Goal: Task Accomplishment & Management: Manage account settings

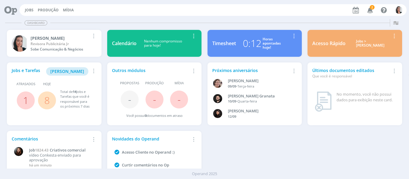
click at [371, 4] on div "Jobs Produção Mídia 2 Notificações Central de Ajuda Área de Membros Implantação…" at bounding box center [212, 10] width 387 height 12
click at [372, 5] on button "2" at bounding box center [370, 10] width 12 height 11
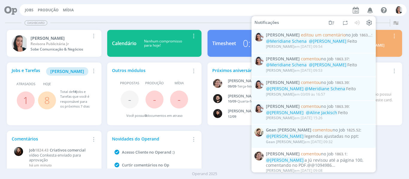
click at [372, 5] on icon "button" at bounding box center [370, 10] width 10 height 10
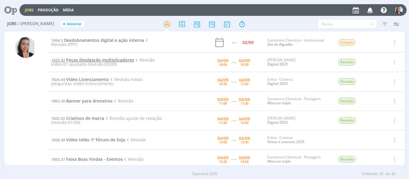
click at [99, 60] on span "Peças divulgação multiplicadores" at bounding box center [100, 60] width 68 height 6
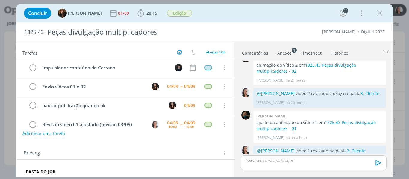
scroll to position [10, 0]
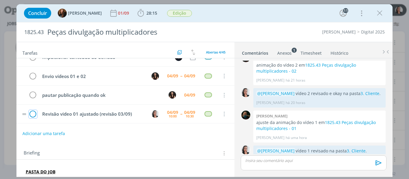
click at [32, 116] on icon "dialog" at bounding box center [33, 114] width 8 height 9
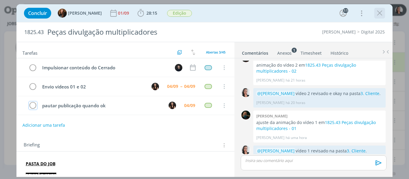
scroll to position [0, 0]
click at [381, 14] on icon "dialog" at bounding box center [379, 13] width 9 height 9
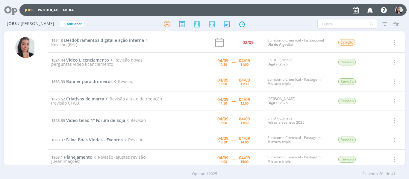
click at [95, 60] on span "Vídeo Licenciamento" at bounding box center [87, 60] width 43 height 6
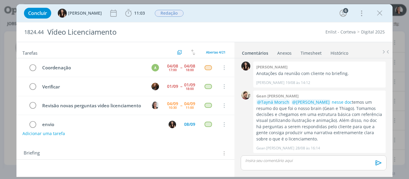
scroll to position [12, 0]
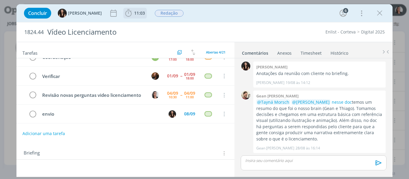
click at [124, 14] on icon "dialog" at bounding box center [128, 13] width 9 height 9
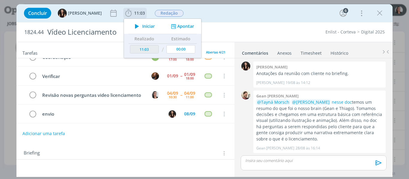
click at [132, 24] on icon "dialog" at bounding box center [137, 26] width 10 height 8
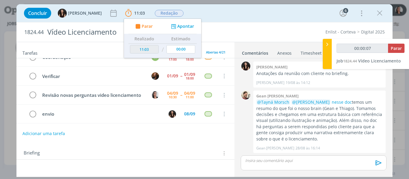
type input "00:00:08"
click at [328, 48] on div at bounding box center [327, 54] width 9 height 30
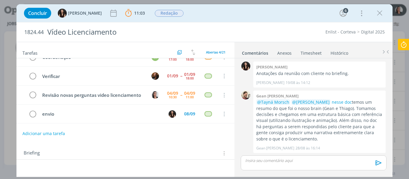
click at [309, 16] on div "Concluir [PERSON_NAME] 11:03 Parar Apontar Data * [DATE] Horas * 00:00 Tarefa S…" at bounding box center [205, 13] width 368 height 14
click at [336, 104] on link "nesse doc" at bounding box center [342, 102] width 20 height 6
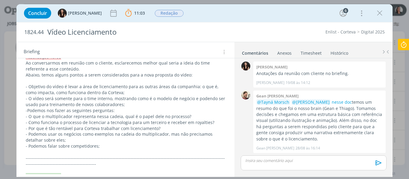
scroll to position [180, 0]
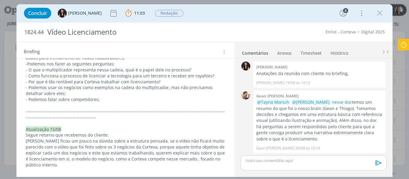
click at [300, 16] on div "Concluir [PERSON_NAME] 11:03 Parar Apontar Data * [DATE] Horas * 00:00 Tarefa S…" at bounding box center [205, 13] width 368 height 14
click at [231, 10] on div "Concluir [PERSON_NAME] 11:03 Parar Apontar Data * [DATE] Horas * 00:00 Tarefa S…" at bounding box center [205, 13] width 368 height 14
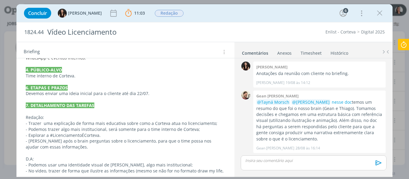
scroll to position [470, 0]
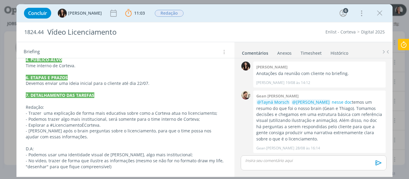
click at [216, 18] on div "Concluir [PERSON_NAME] 11:03 Parar Apontar Data * [DATE] Horas * 00:00 Tarefa S…" at bounding box center [205, 13] width 368 height 14
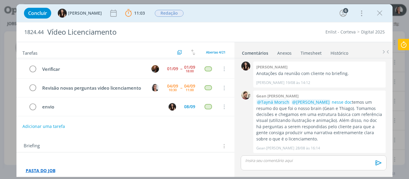
scroll to position [0, 0]
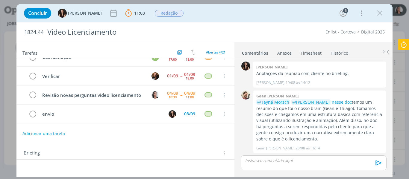
click at [298, 161] on p "dialog" at bounding box center [314, 160] width 136 height 5
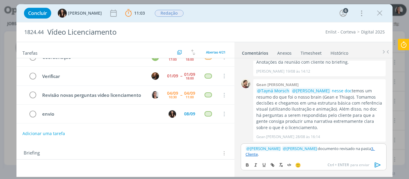
click at [375, 166] on icon "dialog" at bounding box center [378, 165] width 6 height 5
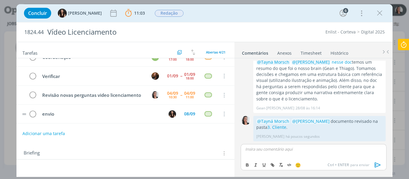
scroll to position [0, 0]
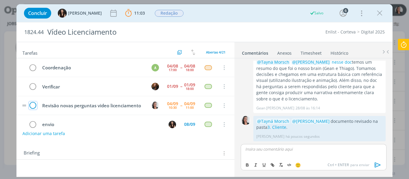
click at [33, 111] on icon "dialog" at bounding box center [33, 106] width 8 height 9
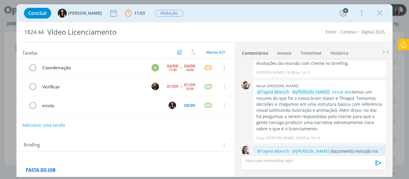
scroll to position [194, 0]
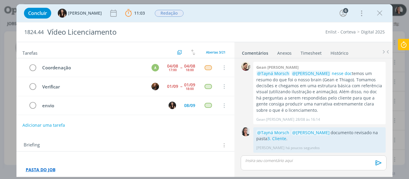
click at [401, 43] on icon at bounding box center [404, 45] width 11 height 12
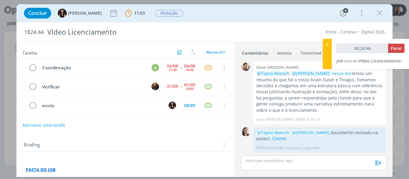
click at [394, 53] on div "00:24:46 Parar" at bounding box center [371, 51] width 68 height 14
type input "00:24:47"
click at [398, 57] on div "00:24:47 Parar" at bounding box center [371, 51] width 68 height 14
click at [393, 49] on span "Parar" at bounding box center [396, 49] width 11 height 6
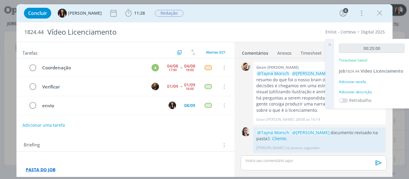
click at [367, 92] on div "Adicionar descrição" at bounding box center [372, 92] width 66 height 5
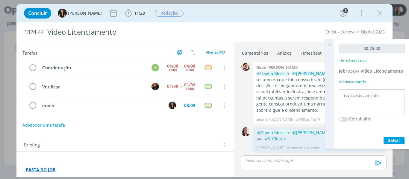
type textarea "revisão documento"
click at [397, 139] on span "Salvar" at bounding box center [394, 141] width 12 height 6
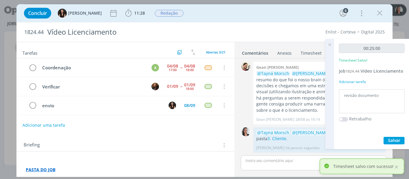
click at [328, 43] on icon at bounding box center [330, 45] width 11 height 12
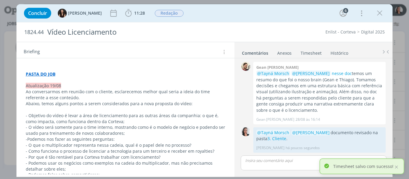
scroll to position [120, 0]
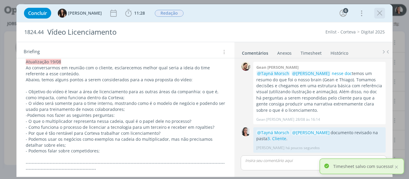
click at [378, 10] on icon "dialog" at bounding box center [379, 13] width 9 height 9
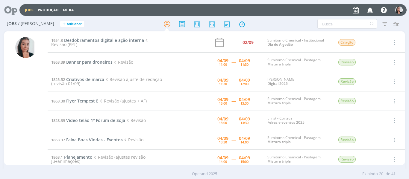
click at [93, 63] on span "Banner para droneiros" at bounding box center [89, 62] width 46 height 6
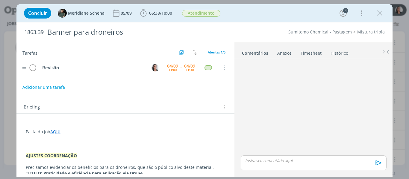
scroll to position [64, 0]
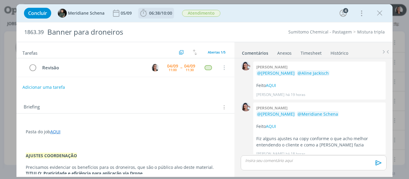
click at [144, 13] on icon "dialog" at bounding box center [143, 13] width 9 height 9
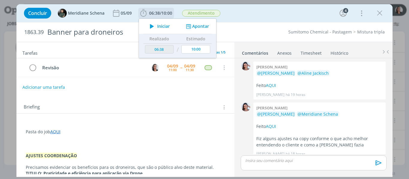
click at [153, 25] on icon "dialog" at bounding box center [152, 26] width 10 height 8
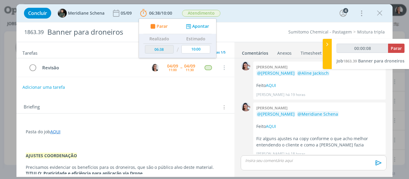
type input "00:00:09"
click at [328, 59] on div at bounding box center [327, 54] width 9 height 30
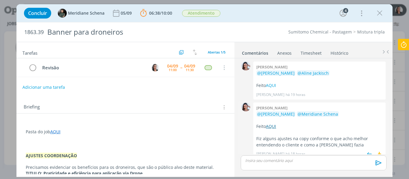
click at [276, 124] on link "AQUI" at bounding box center [271, 127] width 10 height 6
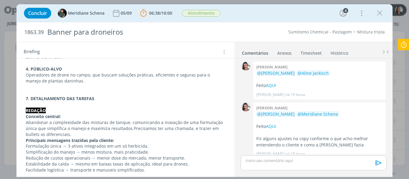
scroll to position [270, 0]
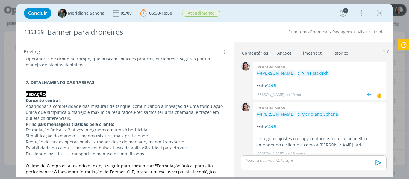
click at [272, 77] on p "dialog" at bounding box center [320, 80] width 126 height 6
click at [272, 83] on link "AQUI" at bounding box center [271, 86] width 10 height 6
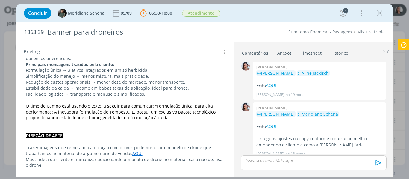
scroll to position [360, 0]
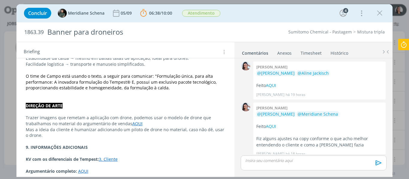
click at [132, 123] on link "AQUI" at bounding box center [137, 124] width 10 height 6
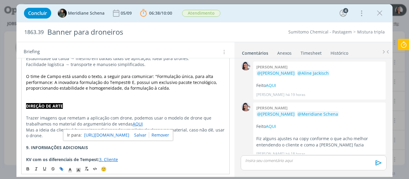
click at [127, 133] on link "[URL][DOMAIN_NAME]" at bounding box center [106, 136] width 45 height 8
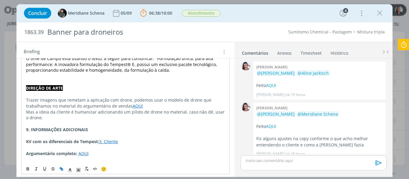
scroll to position [387, 0]
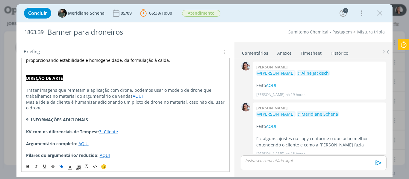
click at [193, 96] on p "Trazer imagens que remetam a aplicação com drone, podemos usar o modelo de dron…" at bounding box center [125, 93] width 199 height 12
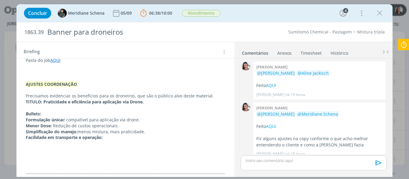
scroll to position [87, 0]
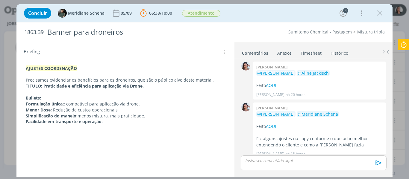
click at [238, 19] on div "Concluir Meridiane Schena [DATE] 06:38 / 10:00 Parar Apontar Data * [DATE] Hora…" at bounding box center [205, 13] width 368 height 14
drag, startPoint x: 258, startPoint y: 14, endPoint x: 249, endPoint y: 16, distance: 8.6
click at [257, 15] on div "Concluir Meridiane Schena [DATE] 06:38 / 10:00 Parar Apontar Data * [DATE] Hora…" at bounding box center [205, 13] width 368 height 14
click at [286, 18] on div "Concluir Meridiane Schena [DATE] 06:38 / 10:00 Parar Apontar Data * [DATE] Hora…" at bounding box center [205, 13] width 368 height 14
click at [240, 20] on div "Concluir Meridiane Schena [DATE] 06:38 / 10:00 Parar Apontar Data * [DATE] Hora…" at bounding box center [205, 13] width 368 height 14
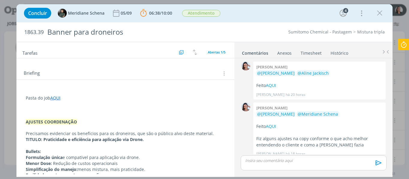
scroll to position [0, 0]
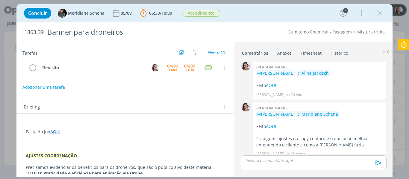
drag, startPoint x: 253, startPoint y: 14, endPoint x: 256, endPoint y: 3, distance: 11.9
click at [253, 14] on div "Concluir Meridiane Schena [DATE] 06:38 / 10:00 Parar Apontar Data * [DATE] Hora…" at bounding box center [205, 13] width 368 height 14
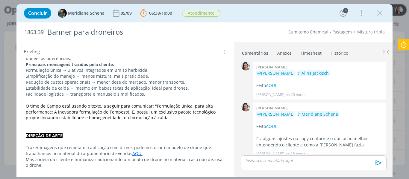
scroll to position [376, 0]
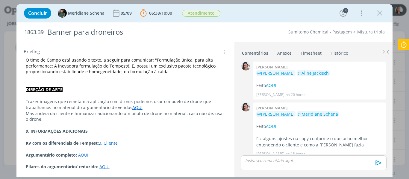
click at [107, 144] on link "3. Cliente" at bounding box center [108, 144] width 19 height 6
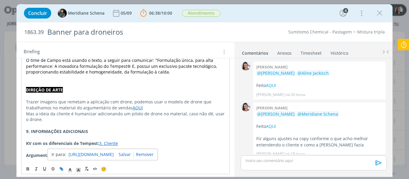
click at [113, 156] on link "[URL][DOMAIN_NAME]" at bounding box center [91, 155] width 45 height 8
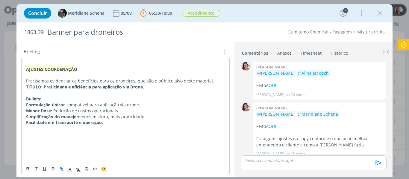
scroll to position [76, 0]
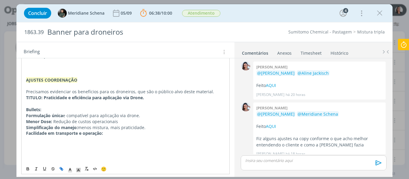
click at [266, 160] on p "dialog" at bounding box center [314, 160] width 136 height 5
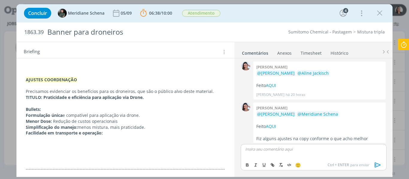
scroll to position [76, 0]
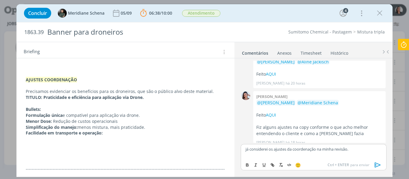
click at [43, 121] on strong "Menor Dose:" at bounding box center [39, 122] width 26 height 6
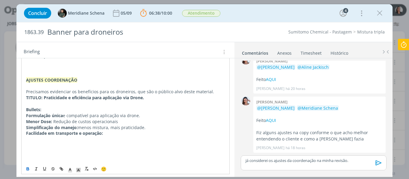
scroll to position [64, 0]
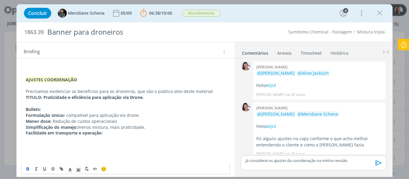
click at [54, 121] on span "Redução de custos operacionais" at bounding box center [85, 122] width 65 height 6
click at [127, 120] on p "Menor dose: r edução de custos operacionais" at bounding box center [126, 122] width 200 height 6
click at [105, 132] on p "Facilidade em transporte e operação:" at bounding box center [126, 133] width 200 height 6
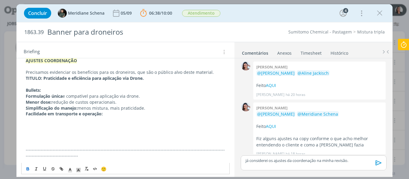
scroll to position [106, 0]
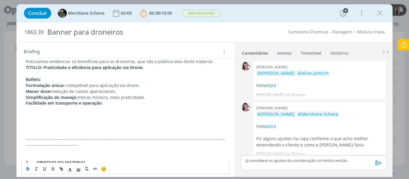
click at [103, 104] on strong "Facilidade em transporte e operação:" at bounding box center [64, 103] width 77 height 6
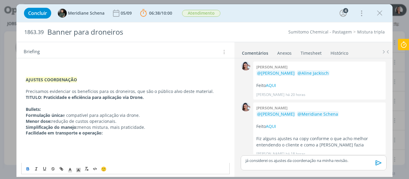
click at [27, 116] on strong "Formulação única" at bounding box center [44, 116] width 37 height 6
drag, startPoint x: 107, startPoint y: 133, endPoint x: 19, endPoint y: 117, distance: 88.9
copy div "Formulação única e compatível para aplicação via drone. Menor dose: r edução de…"
click at [125, 124] on p "Menor dose: r edução de custos operacionais." at bounding box center [126, 122] width 200 height 6
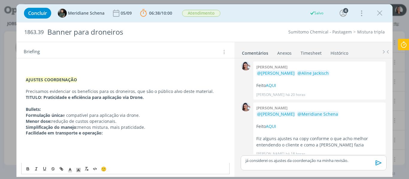
click at [118, 112] on p "Bullets:" at bounding box center [126, 110] width 200 height 6
click at [119, 111] on p "Bullets:" at bounding box center [126, 110] width 200 height 6
click at [122, 116] on p "Formulação única e compatível para aplicação via drone." at bounding box center [126, 116] width 200 height 6
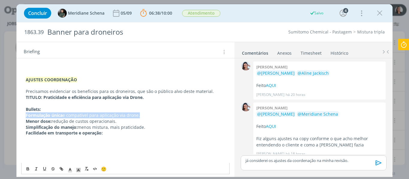
click at [122, 116] on p "Formulação única e compatível para aplicação via drone." at bounding box center [126, 116] width 200 height 6
copy p "Formulação única e compatível para aplicação via drone."
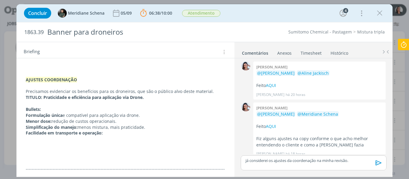
click at [106, 121] on span "edução de custos operacionais." at bounding box center [84, 122] width 63 height 6
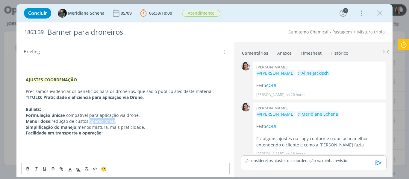
click at [106, 121] on span "edução de custos operacionais." at bounding box center [84, 122] width 63 height 6
copy p "Menor dose: r edução de custos operacionais."
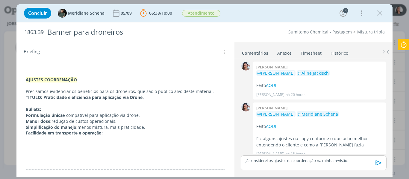
click at [127, 126] on span "menos mistura, mais praticidade." at bounding box center [112, 128] width 68 height 6
click at [126, 128] on span "menos mistura, mais praticidade." at bounding box center [112, 128] width 68 height 6
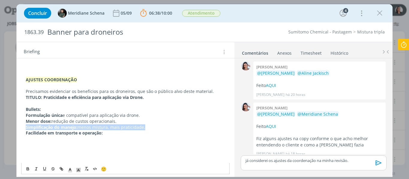
click at [126, 128] on span "menos mistura, mais praticidade." at bounding box center [112, 128] width 68 height 6
copy p "Simplificação do manejo: menos mistura, mais praticidade."
click at [97, 134] on strong "Facilidade em transporte e operação:" at bounding box center [64, 133] width 77 height 6
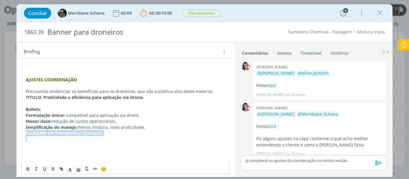
click at [97, 134] on strong "Facilidade em transporte e operação:" at bounding box center [64, 133] width 77 height 6
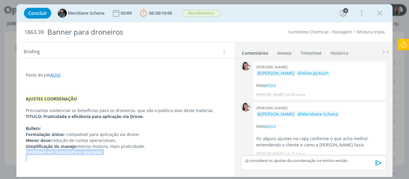
scroll to position [46, 0]
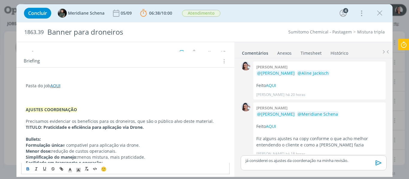
click at [57, 98] on p "dialog" at bounding box center [126, 98] width 200 height 6
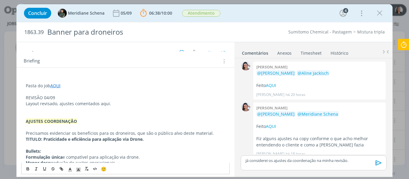
click at [343, 160] on p "já considerei os ajustes da coordenação na minha revisão." at bounding box center [314, 160] width 136 height 5
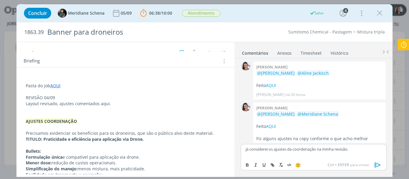
scroll to position [76, 0]
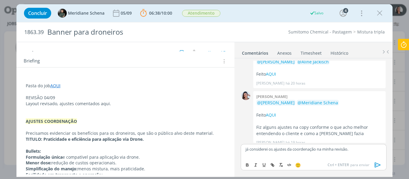
click at [343, 160] on div "🙂 Ctrl + ENTER para enviar" at bounding box center [313, 164] width 145 height 11
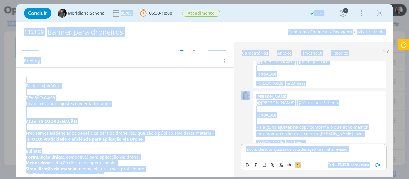
click at [343, 150] on p "já considerei os ajustes da coordenação na minha revisão." at bounding box center [314, 149] width 136 height 5
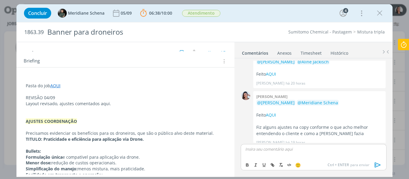
click at [113, 110] on p "dialog" at bounding box center [126, 110] width 200 height 6
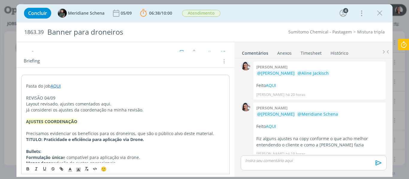
click at [27, 109] on span "já considerei os ajustes da coordenação na minha revisão." at bounding box center [84, 110] width 117 height 6
drag, startPoint x: 134, startPoint y: 137, endPoint x: 142, endPoint y: 146, distance: 12.3
click at [134, 137] on strong "TITULO: Praticidade e eficiência para aplicação via Drone." at bounding box center [85, 140] width 118 height 6
click at [138, 145] on p "dialog" at bounding box center [126, 146] width 200 height 6
click at [136, 141] on strong "TITULO: Praticidade e eficiência para aplicação via Drone." at bounding box center [85, 140] width 118 height 6
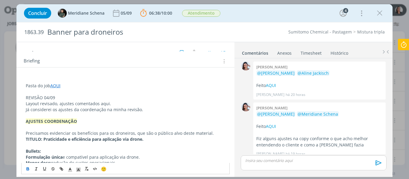
click at [136, 139] on strong "TITULO: Praticidade e eficiência para aplicação via drone." at bounding box center [85, 140] width 118 height 6
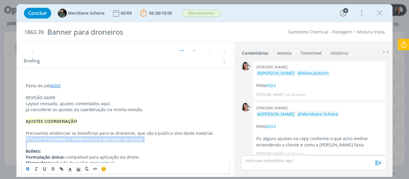
click at [136, 139] on strong "TITULO: Praticidade e eficiência para aplicação via drone." at bounding box center [85, 140] width 118 height 6
click at [137, 139] on strong "TITULO: Praticidade e eficiência para aplicação via drone." at bounding box center [85, 140] width 118 height 6
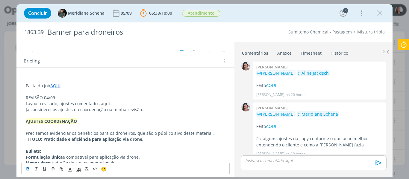
drag, startPoint x: 148, startPoint y: 140, endPoint x: 42, endPoint y: 139, distance: 106.7
click at [42, 139] on p "TITULO: Praticidade e eficiência para aplicação via drone." at bounding box center [126, 140] width 200 height 6
copy strong "Praticidade e eficiência para aplicação via drone."
click at [99, 102] on p "Layout revisado, ajustes comentados aqui." at bounding box center [126, 104] width 200 height 6
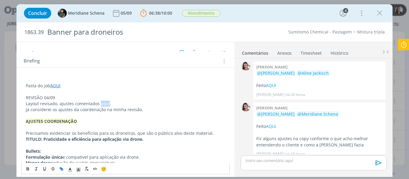
click at [63, 168] on icon "dialog" at bounding box center [61, 169] width 5 height 5
paste input "[URL][DOMAIN_NAME]"
type input "[URL][DOMAIN_NAME]"
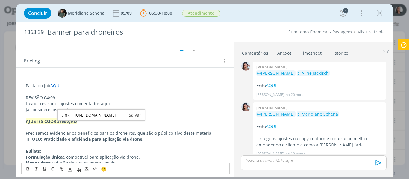
click at [135, 114] on link "dialog" at bounding box center [132, 115] width 17 height 6
click at [147, 110] on p "Já considerei os ajustes da coordenação na minha revisão." at bounding box center [126, 110] width 200 height 6
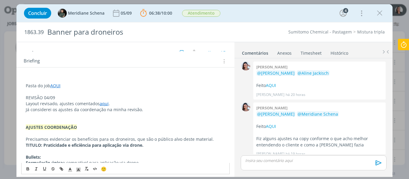
click at [38, 98] on p "REVISÃO 04/09" at bounding box center [126, 98] width 200 height 6
click at [79, 168] on icon "dialog" at bounding box center [78, 170] width 5 height 5
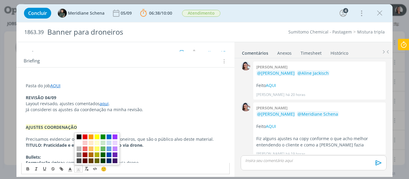
drag, startPoint x: 76, startPoint y: 141, endPoint x: 78, endPoint y: 137, distance: 4.6
click at [76, 141] on span "dialog" at bounding box center [97, 149] width 46 height 32
click at [79, 136] on span "dialog" at bounding box center [79, 137] width 5 height 5
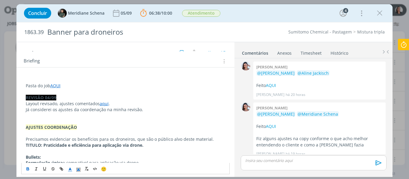
click at [70, 170] on icon "dialog" at bounding box center [69, 170] width 5 height 5
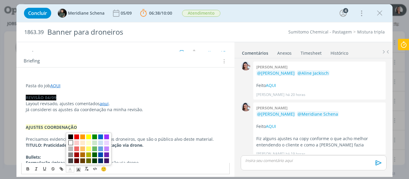
click at [70, 143] on span "dialog" at bounding box center [70, 143] width 5 height 5
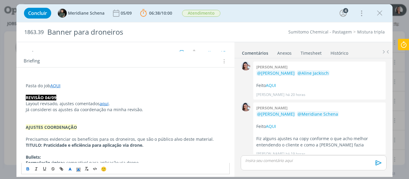
click at [70, 135] on p "dialog" at bounding box center [126, 134] width 200 height 6
click at [85, 123] on p "dialog" at bounding box center [126, 122] width 200 height 6
click at [76, 115] on p "dialog" at bounding box center [126, 116] width 200 height 6
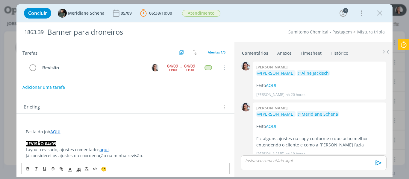
click at [254, 159] on p "dialog" at bounding box center [314, 160] width 136 height 5
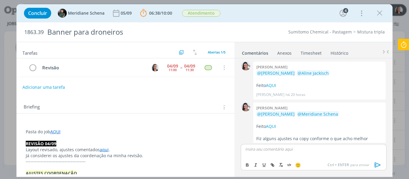
scroll to position [76, 0]
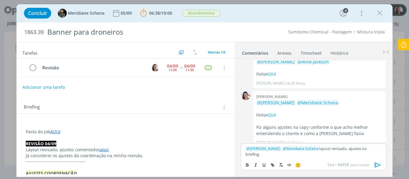
click at [380, 163] on icon "dialog" at bounding box center [378, 165] width 9 height 9
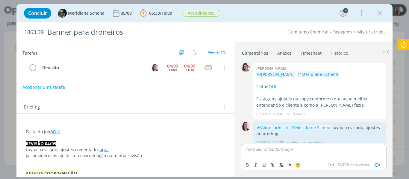
scroll to position [105, 0]
click at [48, 84] on button "Adicionar uma tarefa" at bounding box center [43, 87] width 43 height 10
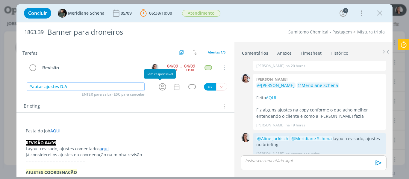
click at [160, 85] on icon "dialog" at bounding box center [162, 86] width 9 height 9
type input "Pautar ajustes D.A"
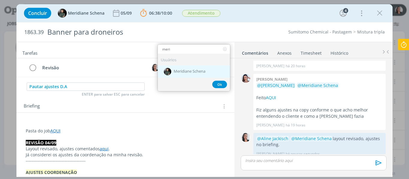
type input "meri"
click at [177, 66] on div "Meridiane Schena" at bounding box center [194, 72] width 72 height 12
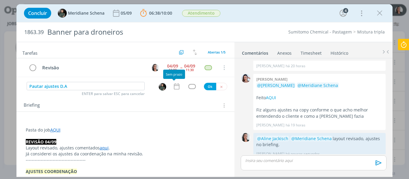
click at [175, 88] on icon "dialog" at bounding box center [177, 87] width 8 height 8
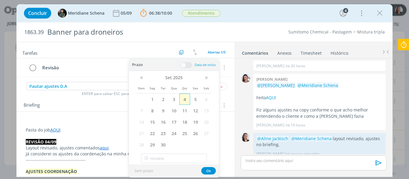
click at [184, 96] on span "4" at bounding box center [184, 99] width 11 height 11
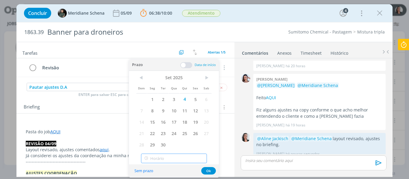
type input "12:00"
click at [172, 159] on input "12:00" at bounding box center [174, 159] width 66 height 10
click at [156, 141] on div "12:00" at bounding box center [174, 143] width 67 height 11
drag, startPoint x: 207, startPoint y: 168, endPoint x: 209, endPoint y: 138, distance: 30.6
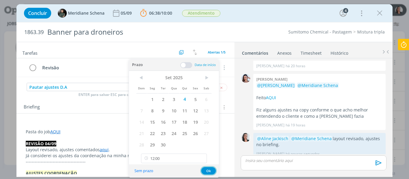
click at [208, 168] on button "Ok" at bounding box center [208, 171] width 15 height 7
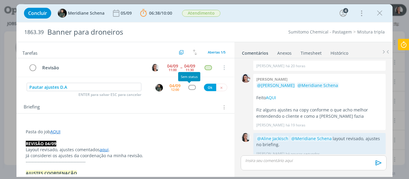
click at [188, 84] on div "Pautar ajustes D.A ENTER para salvar ESC para cancelar [DATE] 12:00 Ok" at bounding box center [125, 87] width 218 height 11
click at [191, 91] on div "Pautar ajustes D.A ENTER para salvar ESC para cancelar [DATE] 12:00 Ok" at bounding box center [125, 87] width 218 height 11
click at [188, 88] on div "dialog" at bounding box center [191, 87] width 7 height 5
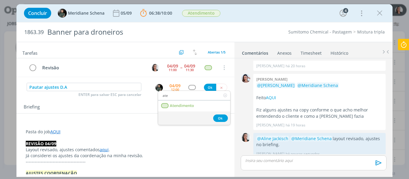
type input "ate"
click at [189, 106] on span "Atendimento" at bounding box center [182, 106] width 24 height 5
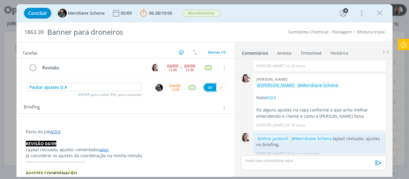
click at [209, 85] on button "Ok" at bounding box center [210, 87] width 12 height 7
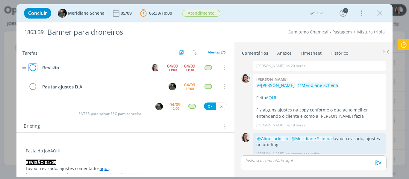
click at [32, 67] on icon "dialog" at bounding box center [33, 68] width 8 height 9
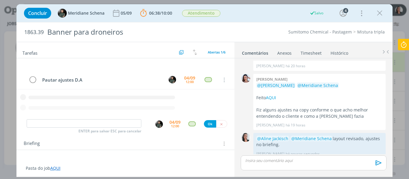
click at [402, 46] on icon at bounding box center [404, 45] width 11 height 12
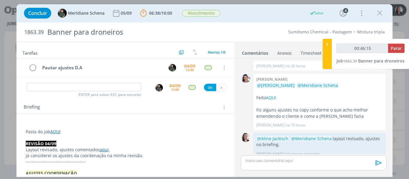
type input "00:46:16"
click at [399, 48] on span "Parar" at bounding box center [396, 49] width 11 height 6
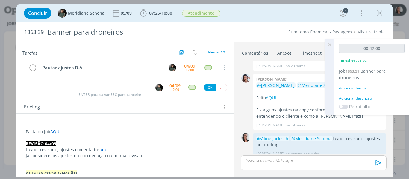
click at [351, 99] on div "Adicionar descrição" at bounding box center [372, 98] width 66 height 5
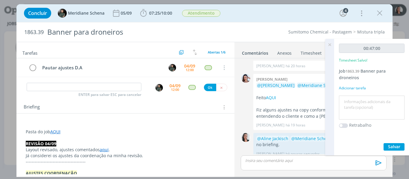
click at [353, 103] on textarea at bounding box center [372, 107] width 63 height 21
type textarea "revisão layout"
click at [403, 144] on button "Salvar" at bounding box center [394, 147] width 21 height 7
click at [393, 147] on span "Salvar" at bounding box center [394, 147] width 12 height 6
click at [332, 43] on icon at bounding box center [330, 45] width 11 height 12
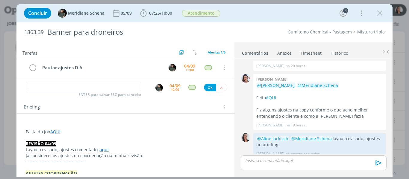
click at [242, 12] on div "Concluir Meridiane Schena [DATE] 07:25 / 10:00 Iniciar Apontar Data * [DATE] Ho…" at bounding box center [205, 13] width 368 height 14
click at [379, 16] on icon "dialog" at bounding box center [379, 13] width 9 height 9
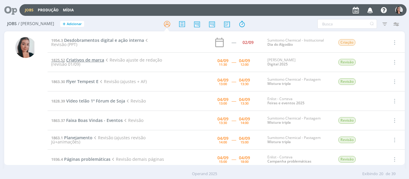
click at [85, 59] on span "Criativos de marca" at bounding box center [85, 60] width 38 height 6
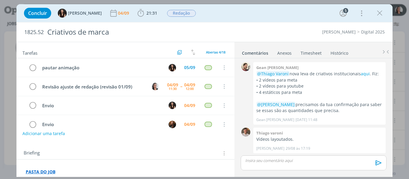
scroll to position [181, 0]
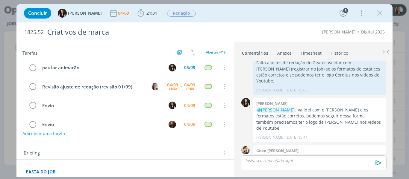
click at [260, 17] on div "Concluir [PERSON_NAME] [DATE] 21:31 Iniciar Apontar Data * [DATE] Horas * 00:00…" at bounding box center [205, 13] width 368 height 14
click at [136, 14] on icon "dialog" at bounding box center [140, 13] width 9 height 9
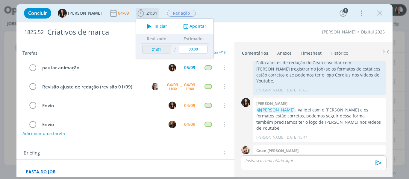
click at [155, 25] on span "Iniciar" at bounding box center [161, 26] width 13 height 4
click at [260, 10] on div "Concluir [PERSON_NAME] [DATE] 21:31 Iniciar Apontar Data * [DATE] Horas * 00:00…" at bounding box center [205, 13] width 368 height 14
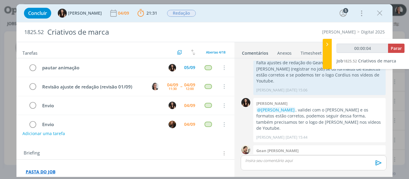
type input "00:00:05"
click at [325, 45] on icon at bounding box center [328, 44] width 6 height 6
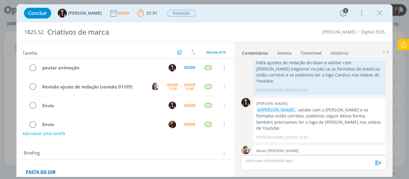
click at [358, 154] on link "View" at bounding box center [354, 157] width 9 height 6
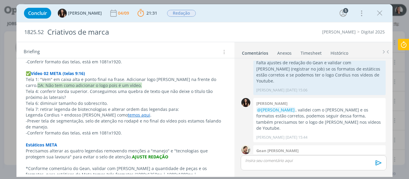
scroll to position [240, 0]
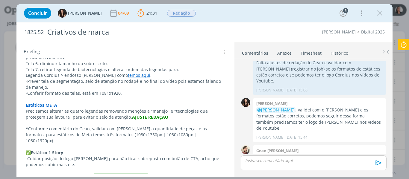
click at [249, 16] on div "Concluir [PERSON_NAME] [DATE] 21:31 Parar Apontar Data * [DATE] Horas * 00:00 T…" at bounding box center [205, 13] width 368 height 14
click at [275, 16] on div "Concluir [PERSON_NAME] [DATE] 21:31 Parar Apontar Data * [DATE] Horas * 00:00 T…" at bounding box center [205, 13] width 368 height 14
click at [275, 15] on div "Concluir [PERSON_NAME] [DATE] 21:31 Parar Apontar Data * [DATE] Horas * 00:00 T…" at bounding box center [205, 13] width 368 height 14
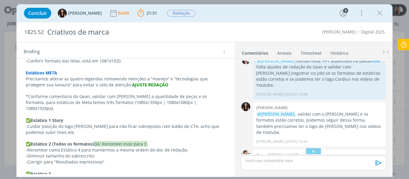
scroll to position [0, 0]
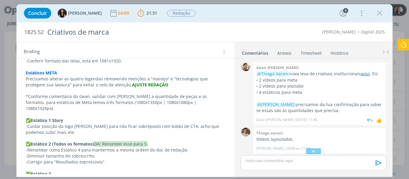
click at [362, 73] on link "aqui" at bounding box center [365, 74] width 9 height 6
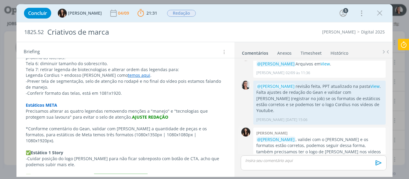
scroll to position [151, 0]
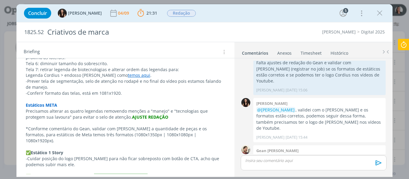
click at [336, 159] on p "dialog" at bounding box center [314, 160] width 136 height 5
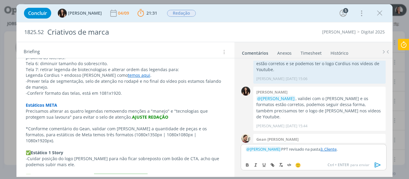
click at [378, 166] on icon "dialog" at bounding box center [378, 165] width 9 height 9
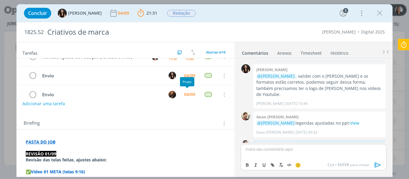
scroll to position [0, 0]
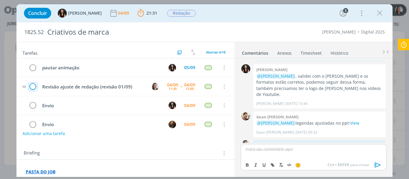
click at [33, 88] on icon "dialog" at bounding box center [33, 86] width 8 height 9
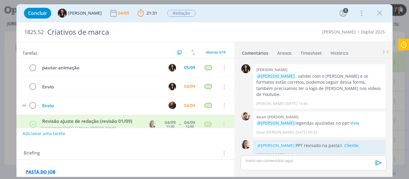
scroll to position [204, 0]
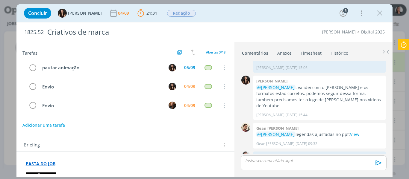
click at [405, 45] on icon at bounding box center [404, 45] width 11 height 12
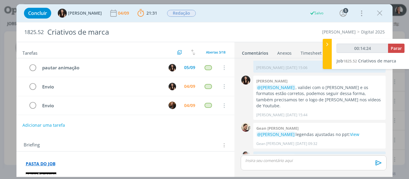
type input "00:14:25"
click at [396, 51] on span "Parar" at bounding box center [396, 49] width 11 height 6
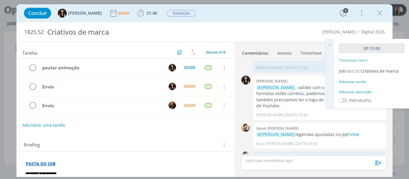
click at [365, 93] on div "Adicionar descrição" at bounding box center [372, 92] width 66 height 5
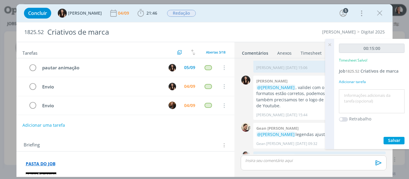
click at [365, 93] on textarea at bounding box center [372, 101] width 63 height 21
type textarea "revisão legendas ajustadas"
click at [396, 139] on span "Salvar" at bounding box center [394, 141] width 12 height 6
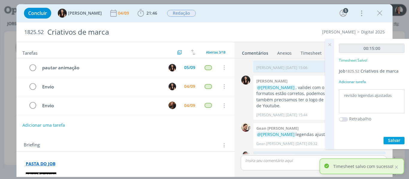
click at [331, 47] on icon at bounding box center [330, 45] width 11 height 12
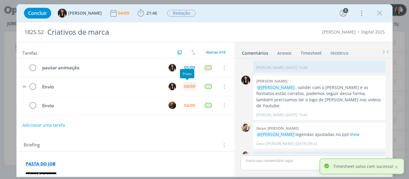
click at [189, 86] on div "04/09" at bounding box center [189, 87] width 11 height 4
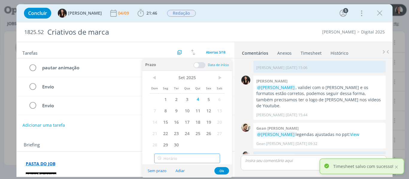
type input "12:00"
click at [176, 159] on input "12:00" at bounding box center [187, 159] width 66 height 10
drag, startPoint x: 161, startPoint y: 144, endPoint x: 194, endPoint y: 152, distance: 34.5
click at [162, 144] on div "00:00 00:15 00:30 00:45 01:00 01:15 01:30 01:45 02:00 02:15 02:30 02:45 03:00 0…" at bounding box center [188, 138] width 67 height 1036
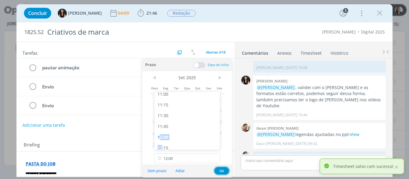
click at [226, 170] on button "Ok" at bounding box center [222, 171] width 15 height 7
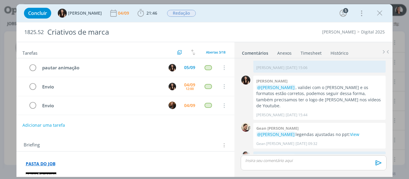
click at [382, 14] on icon "dialog" at bounding box center [379, 13] width 9 height 9
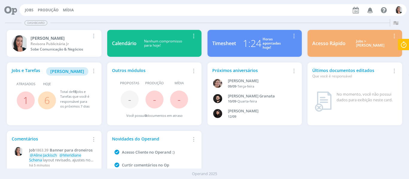
scroll to position [33, 0]
